Goal: Unclear

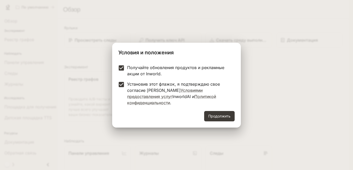
click at [214, 114] on font "Продолжить" at bounding box center [219, 116] width 22 height 4
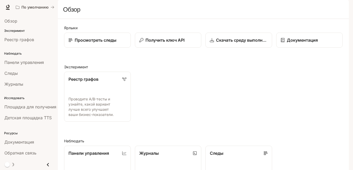
scroll to position [123, 0]
